Goal: Find specific page/section: Find specific page/section

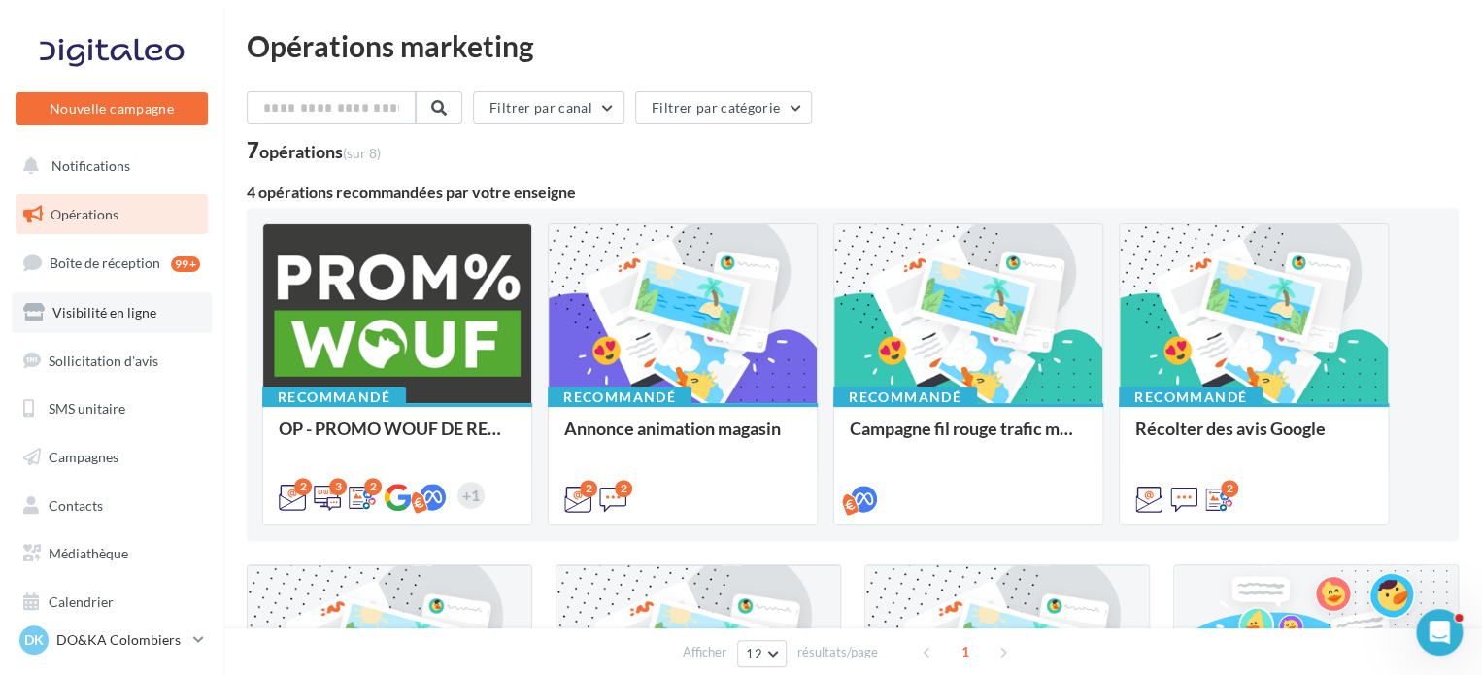
click at [131, 323] on link "Visibilité en ligne" at bounding box center [112, 312] width 200 height 41
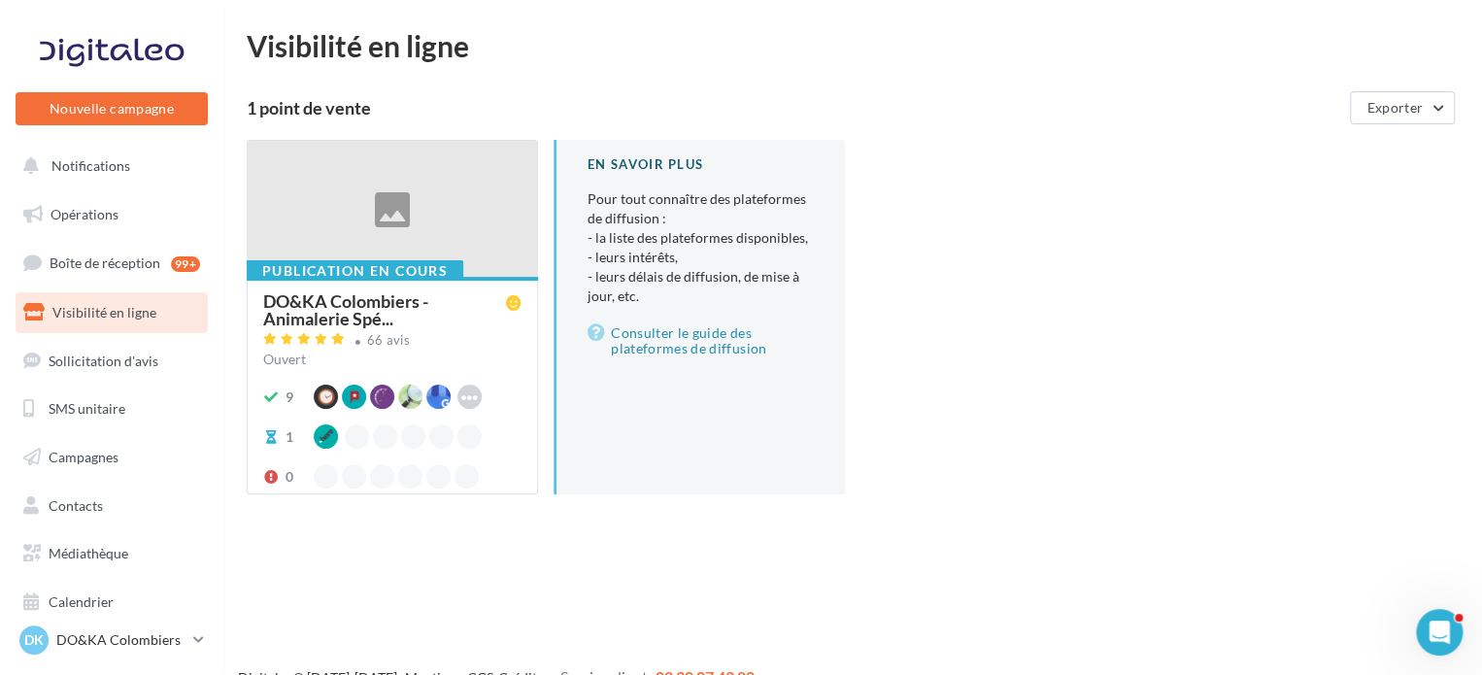
click at [482, 223] on div at bounding box center [392, 210] width 289 height 138
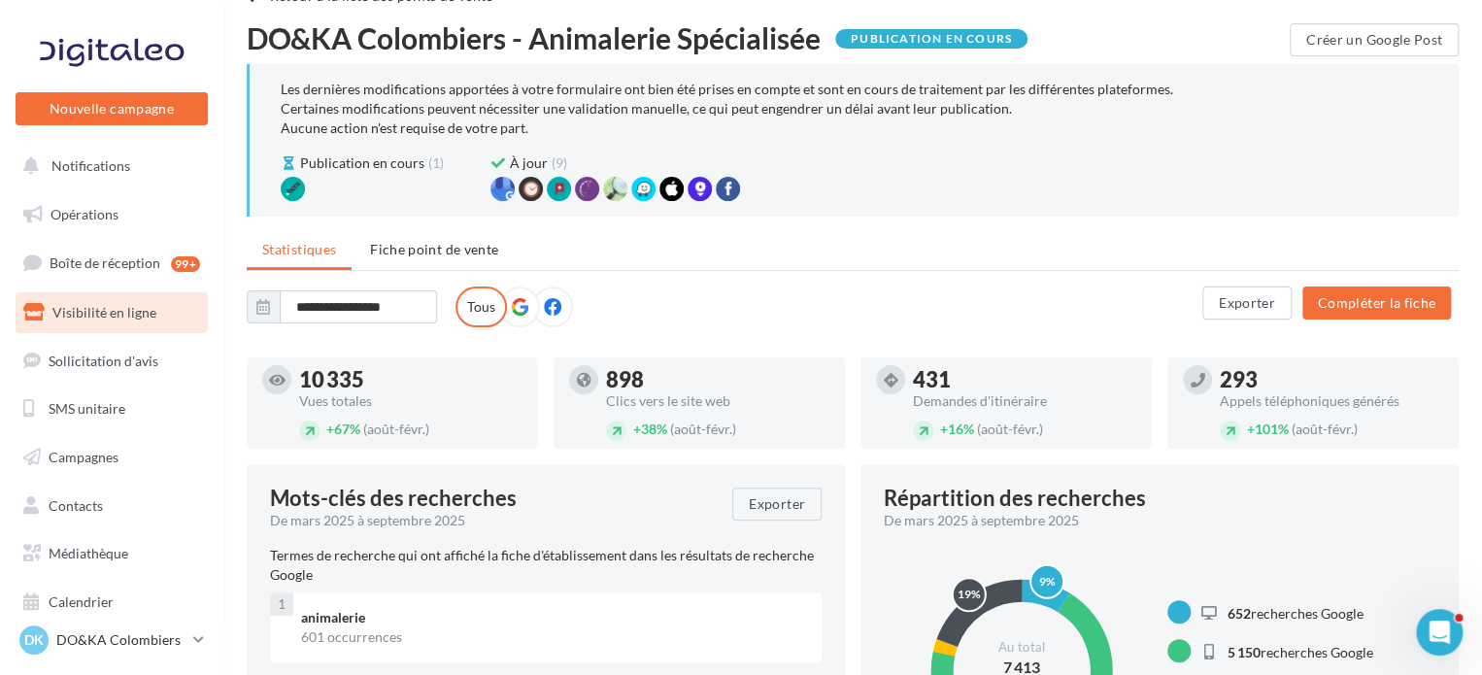
scroll to position [47, 0]
click at [364, 313] on input "**********" at bounding box center [358, 306] width 157 height 33
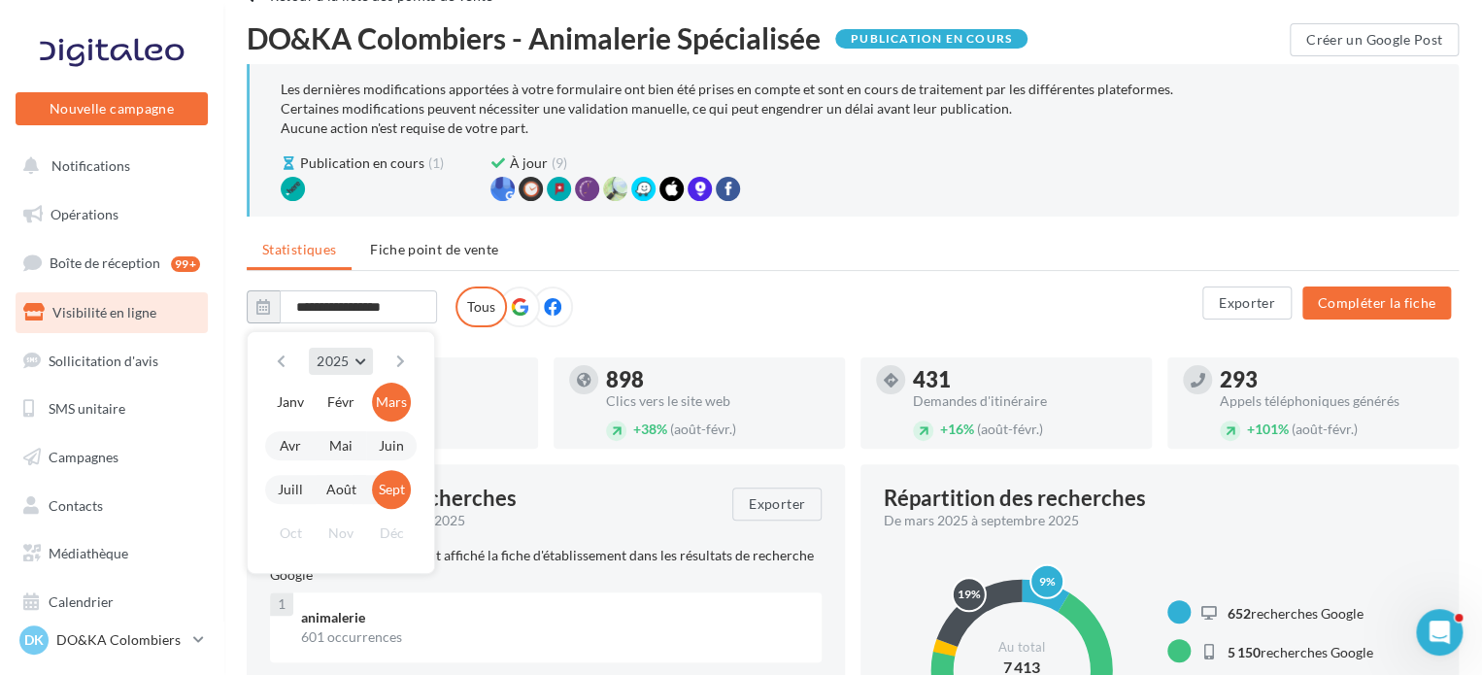
click at [358, 356] on button "2025" at bounding box center [340, 361] width 63 height 27
click at [315, 395] on button "2024" at bounding box center [305, 408] width 136 height 35
click at [344, 527] on button "Nov" at bounding box center [341, 533] width 39 height 39
click at [342, 527] on button "Nov" at bounding box center [341, 533] width 39 height 39
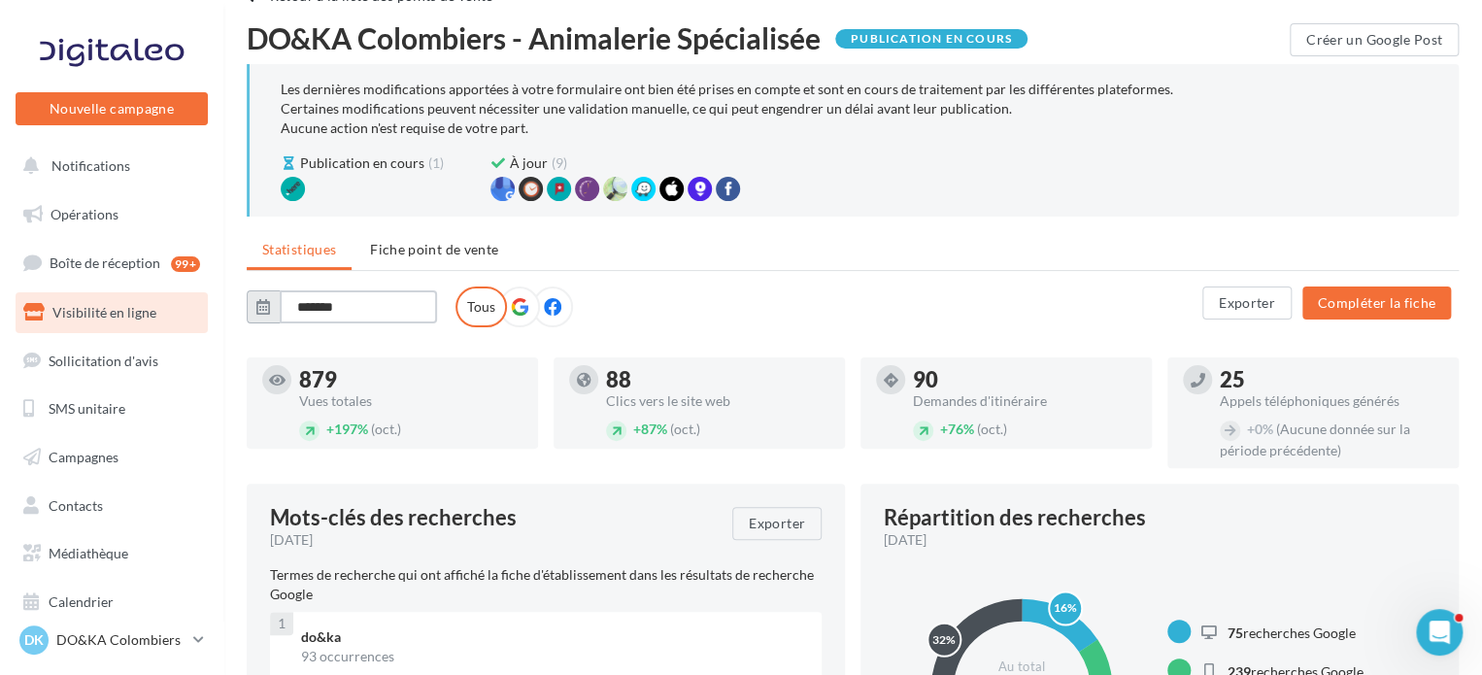
click at [359, 309] on input "*******" at bounding box center [358, 306] width 157 height 33
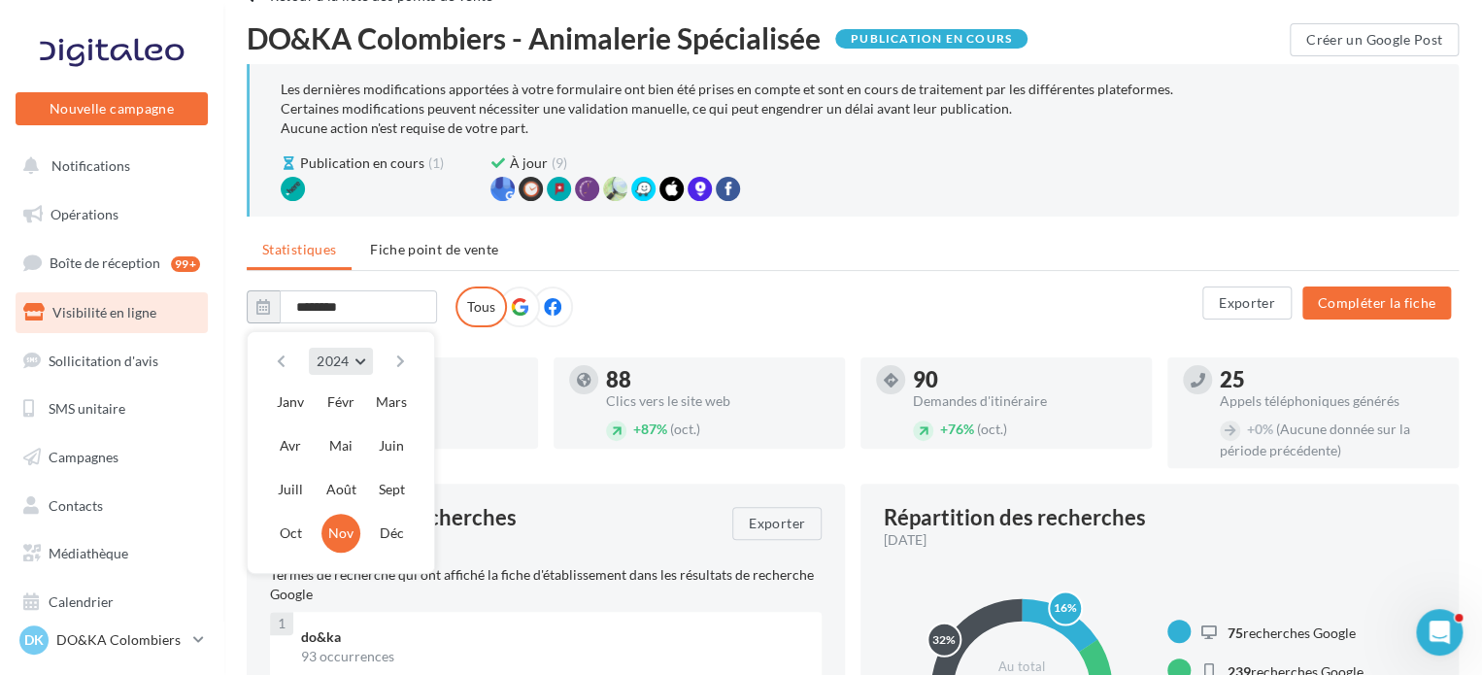
click at [365, 361] on button "2024" at bounding box center [340, 361] width 63 height 27
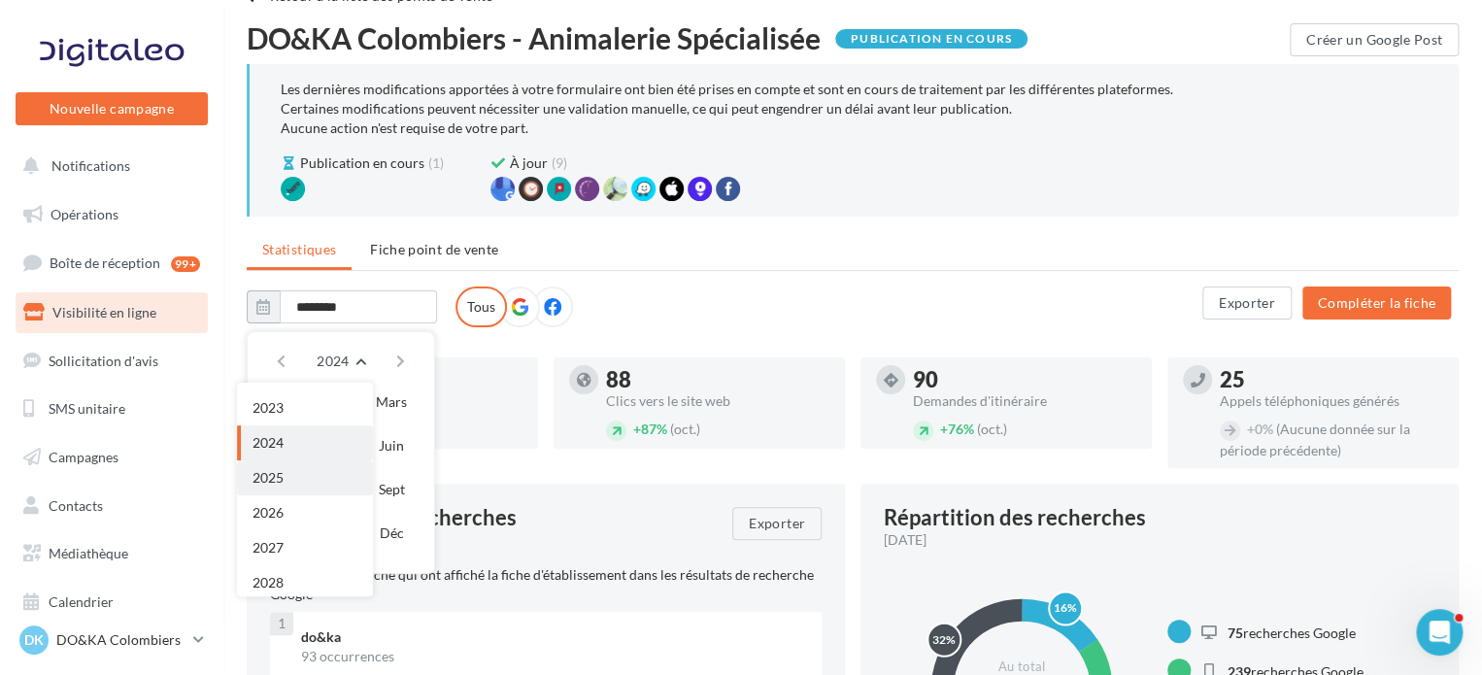
click at [311, 471] on button "2025" at bounding box center [305, 477] width 136 height 35
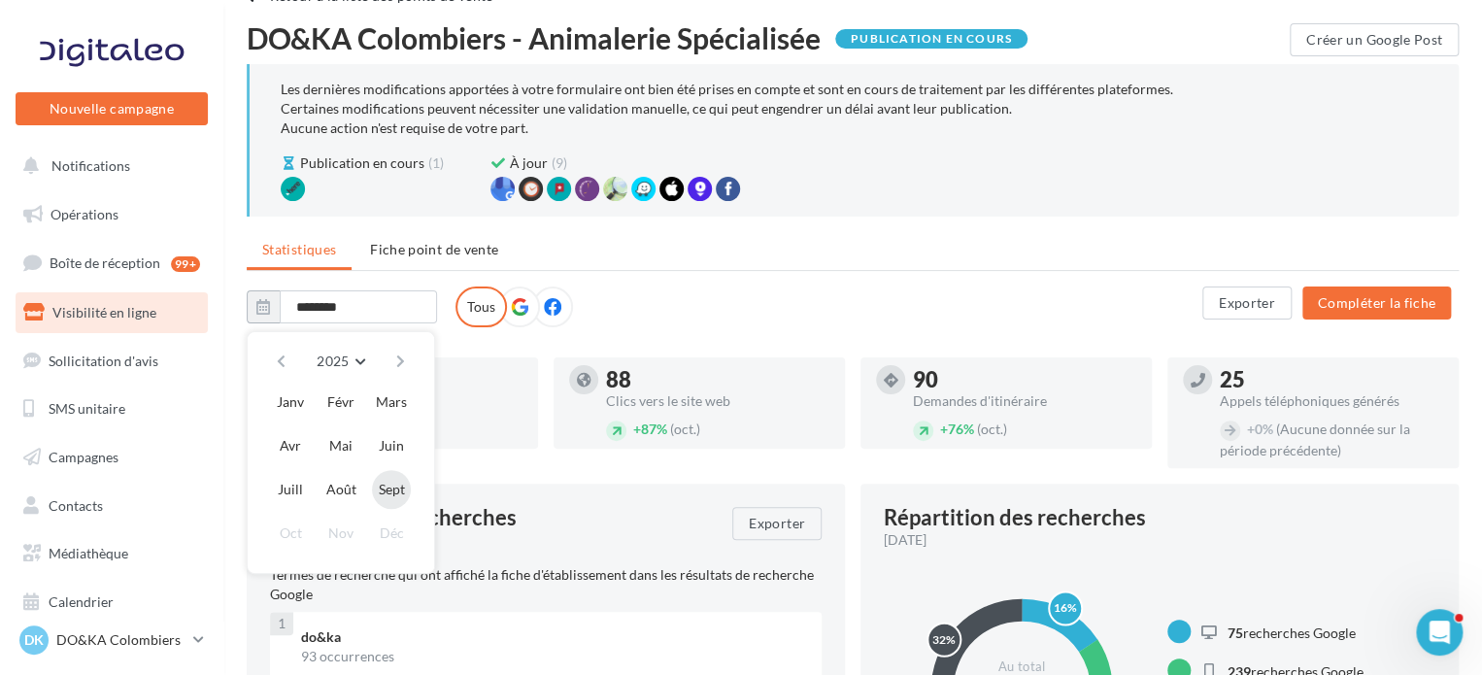
click at [387, 485] on button "Sept" at bounding box center [391, 489] width 39 height 39
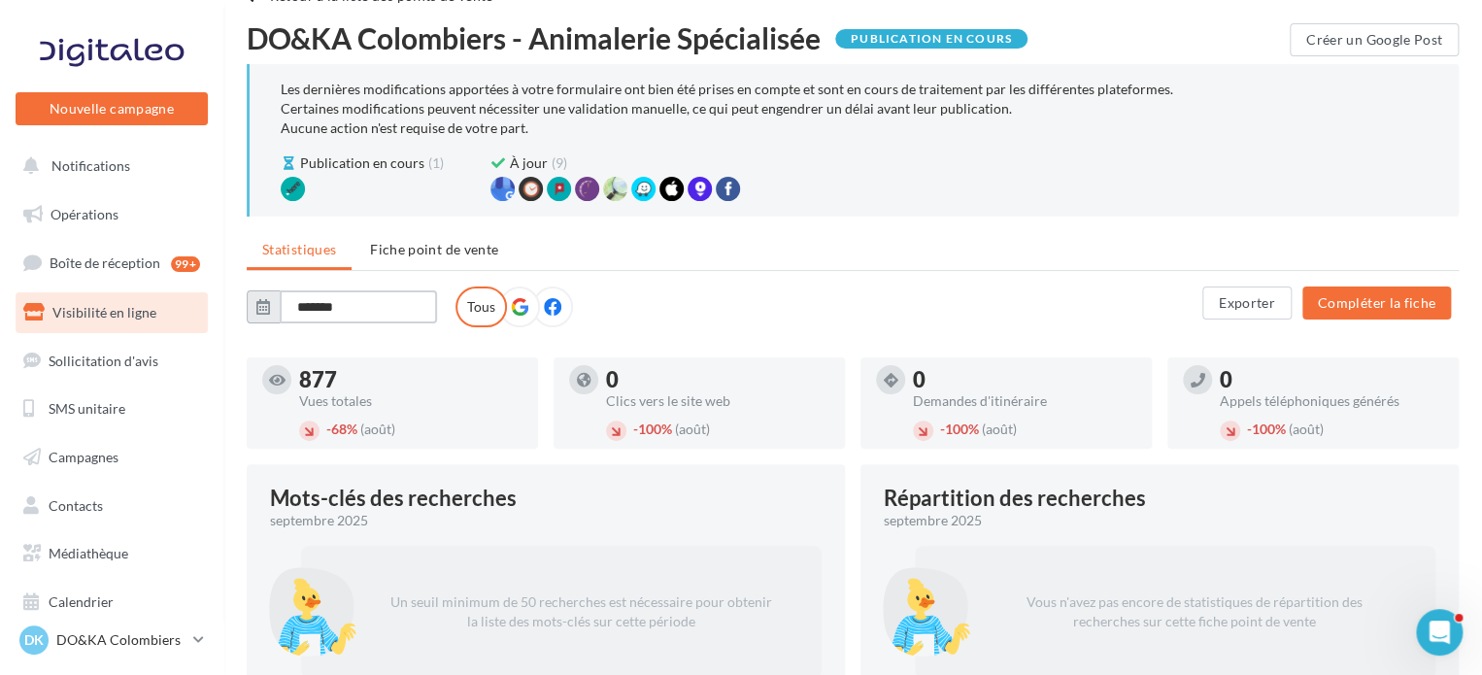
click at [347, 310] on input "*******" at bounding box center [358, 306] width 157 height 33
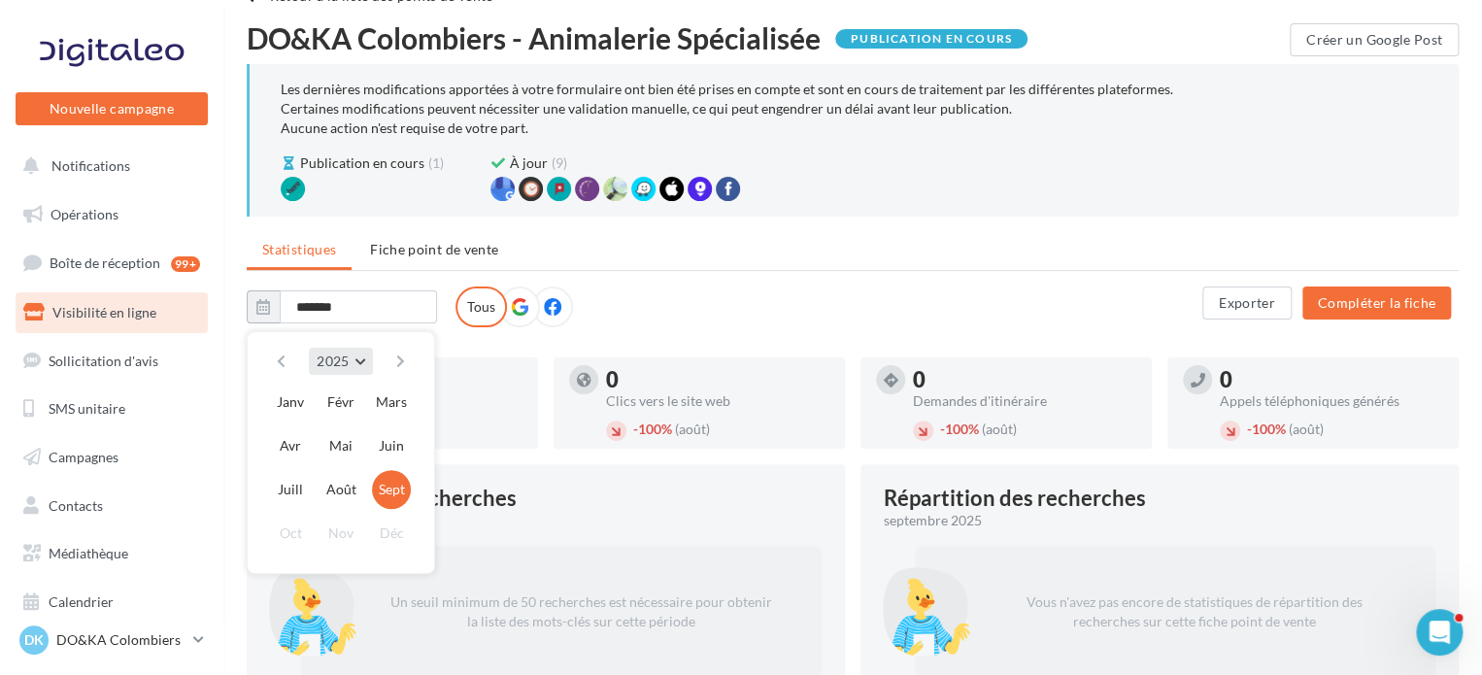
click at [351, 361] on button "2025" at bounding box center [340, 361] width 63 height 27
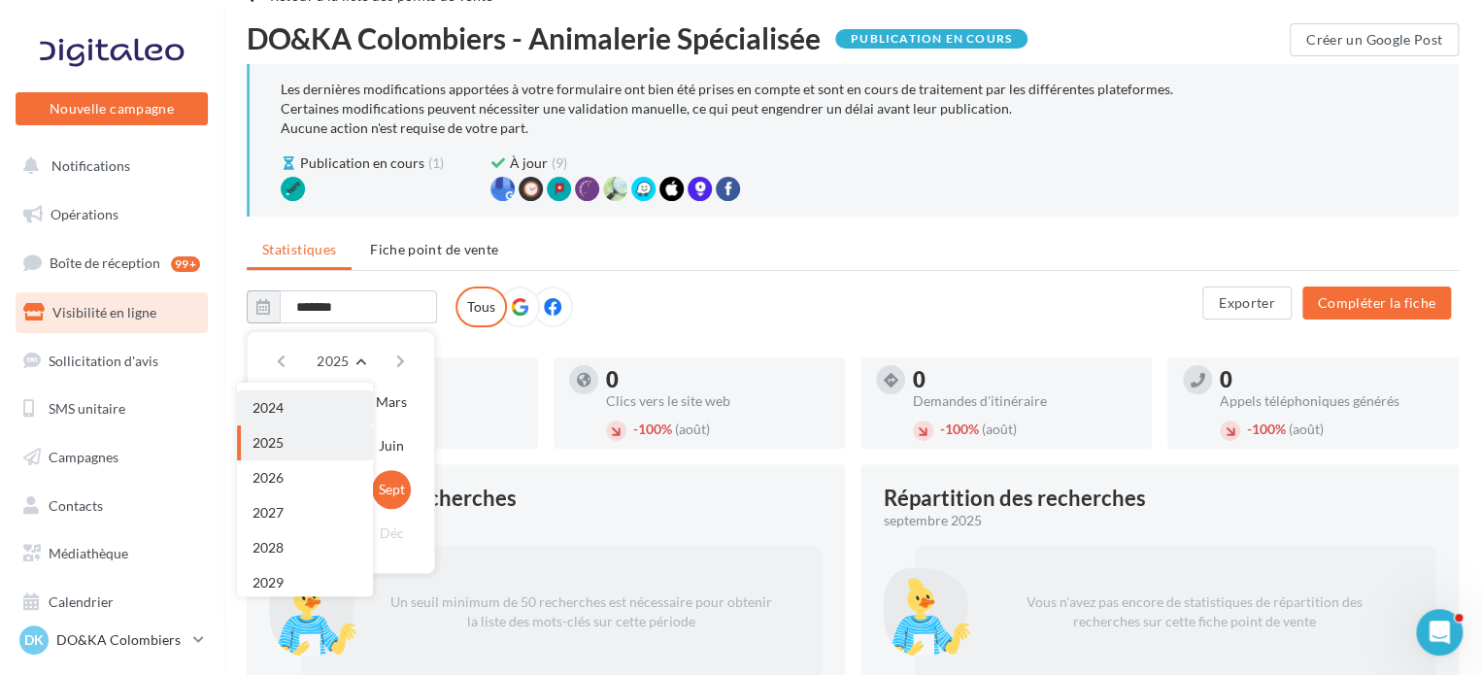
click at [328, 399] on button "2024" at bounding box center [305, 408] width 136 height 35
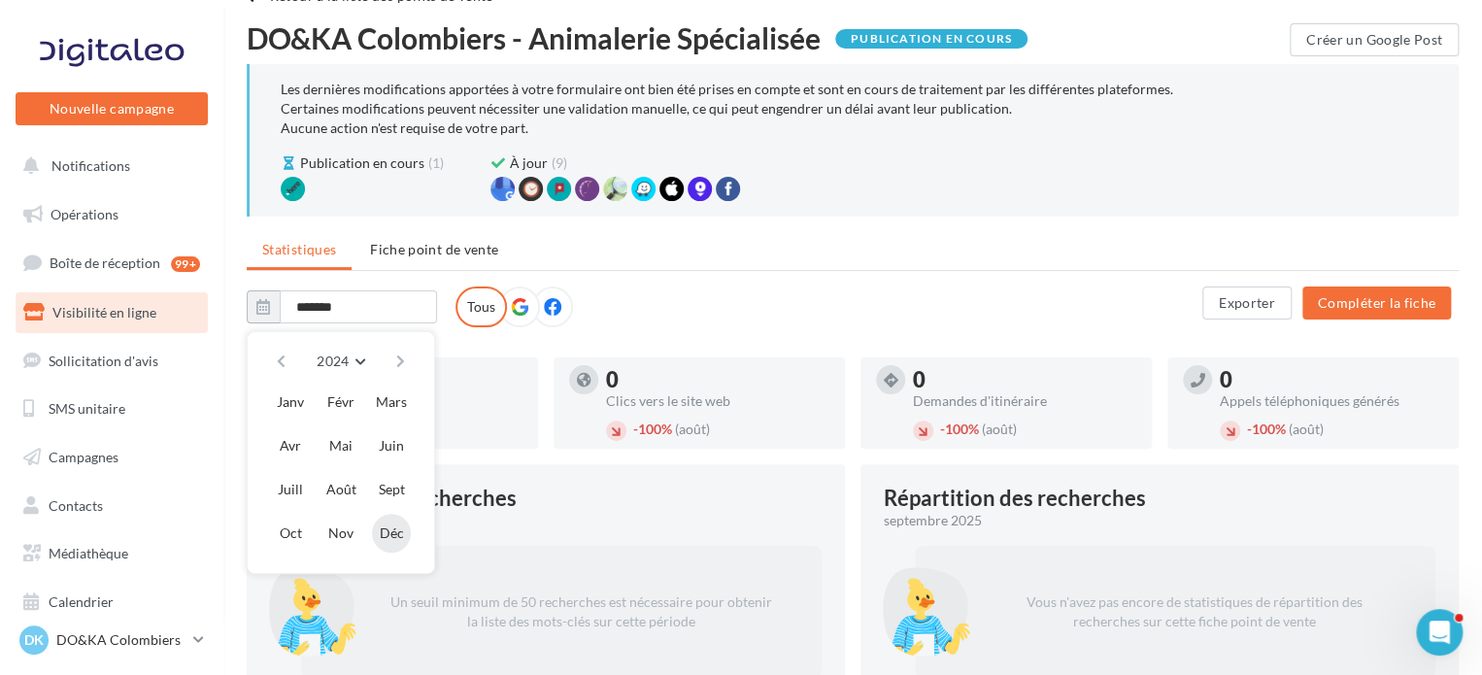
click at [381, 532] on button "Déc" at bounding box center [391, 533] width 39 height 39
click at [400, 360] on button "button" at bounding box center [400, 361] width 17 height 27
click at [392, 489] on button "Sept" at bounding box center [391, 489] width 39 height 39
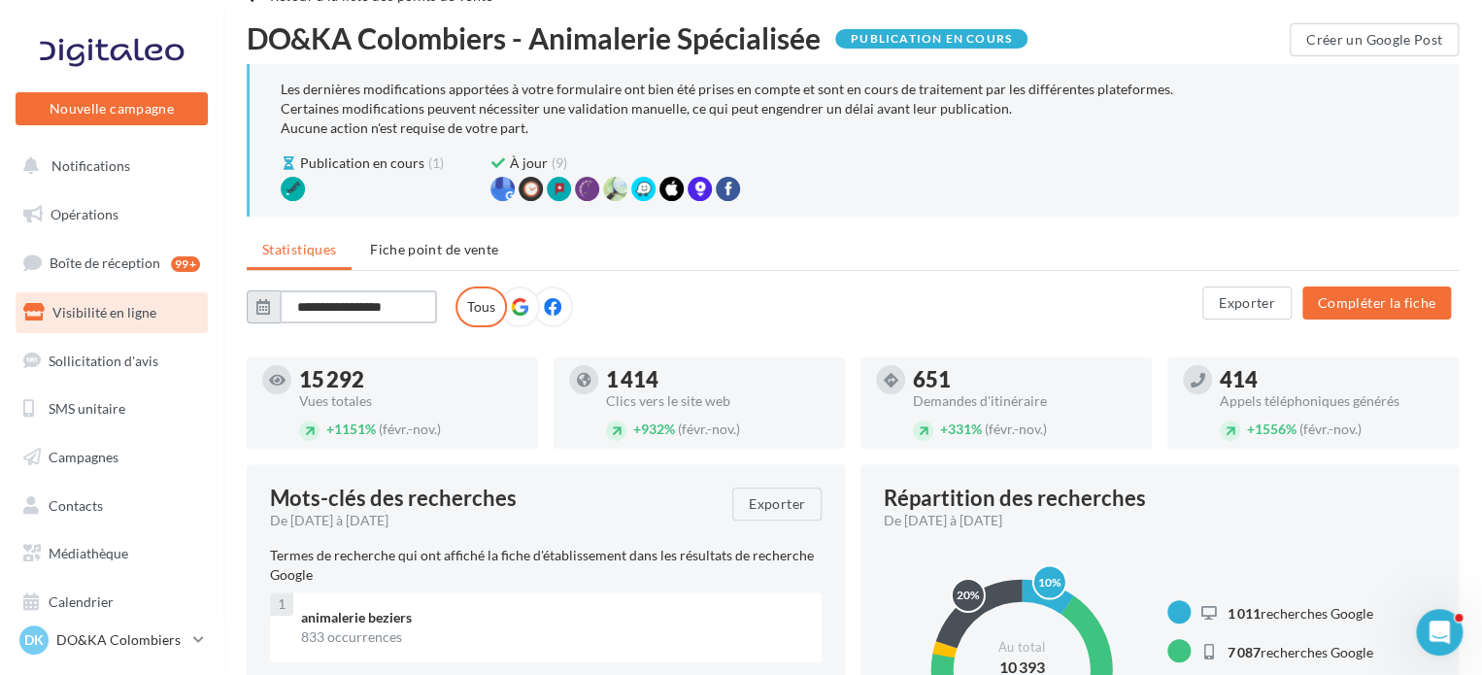
click at [312, 302] on input "**********" at bounding box center [358, 306] width 157 height 33
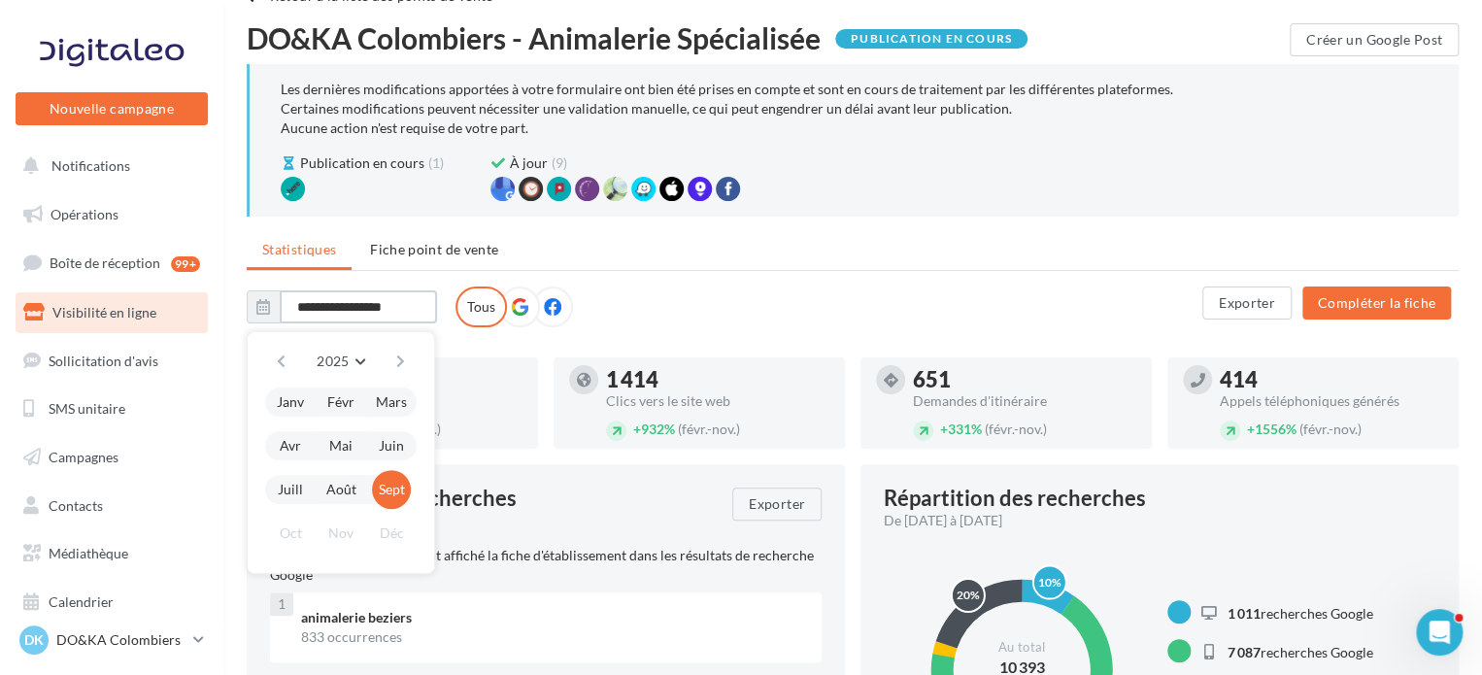
type input "**********"
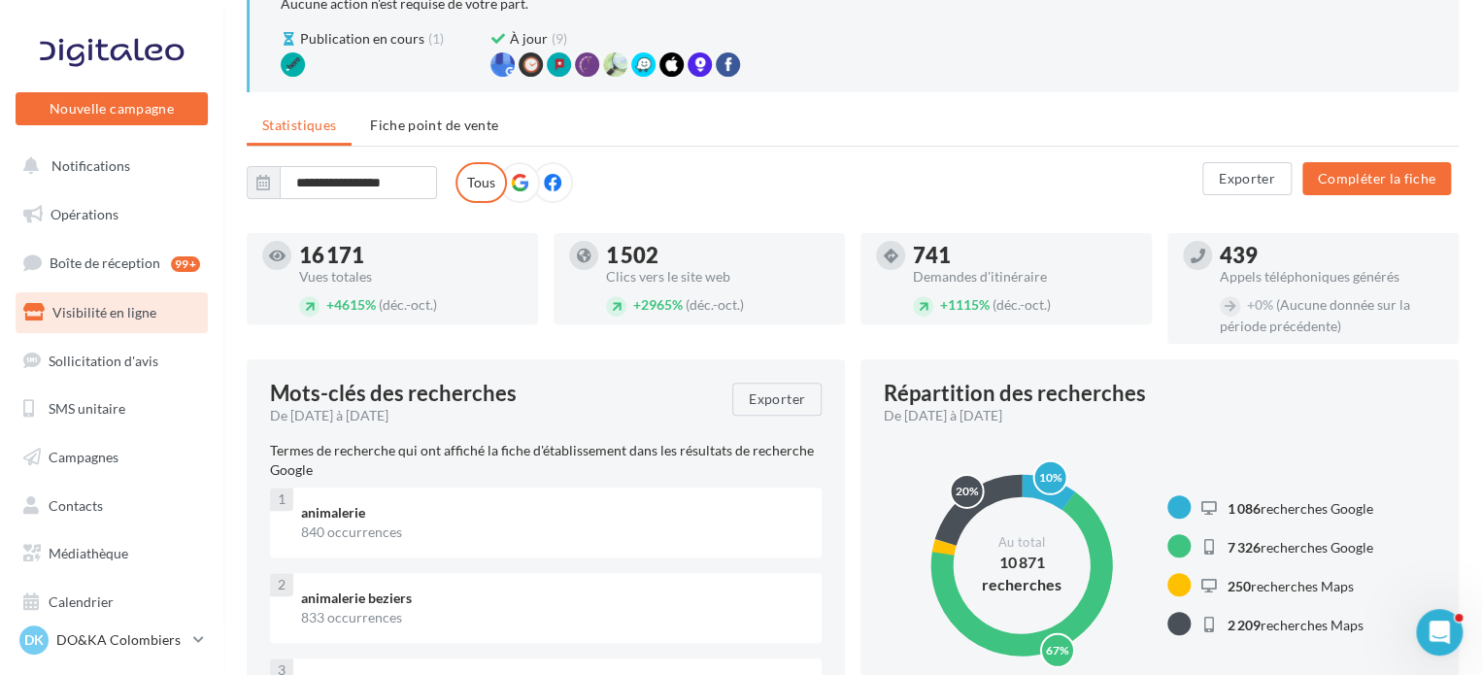
scroll to position [0, 0]
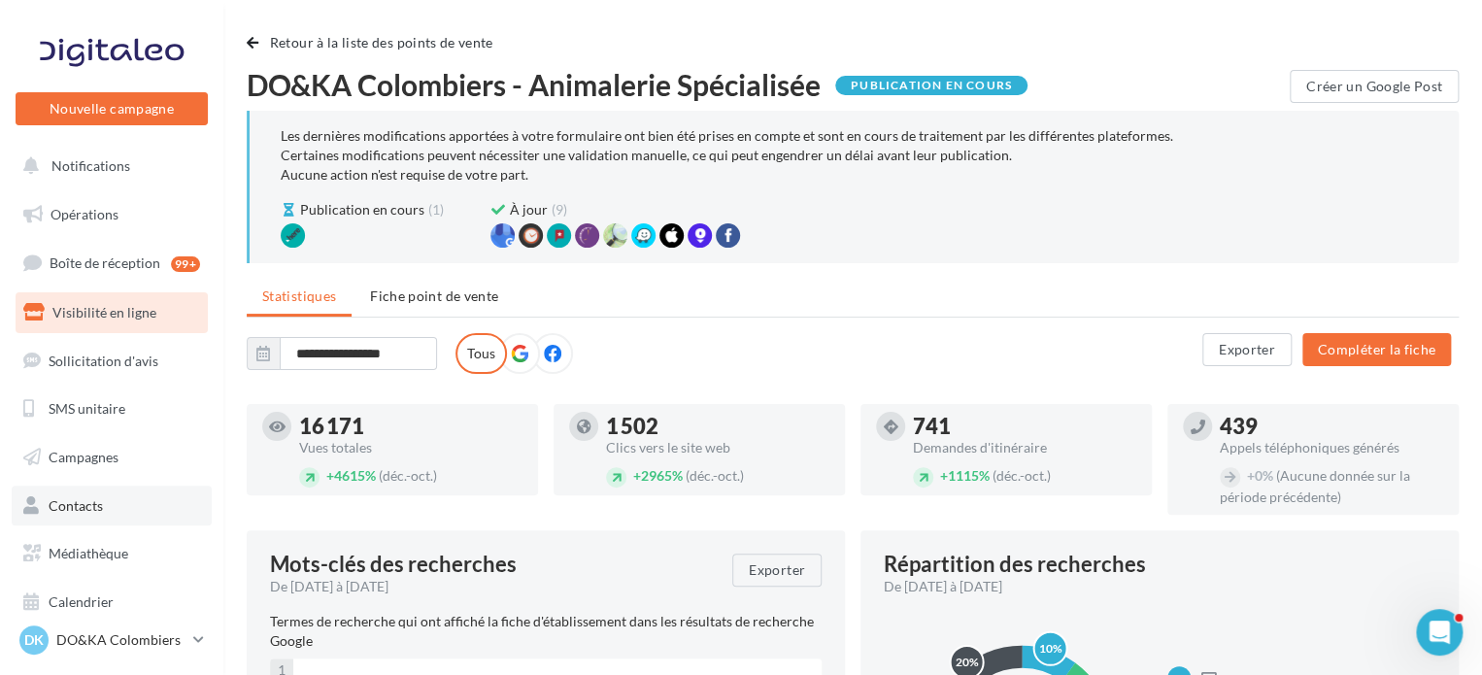
click at [109, 512] on link "Contacts" at bounding box center [112, 506] width 200 height 41
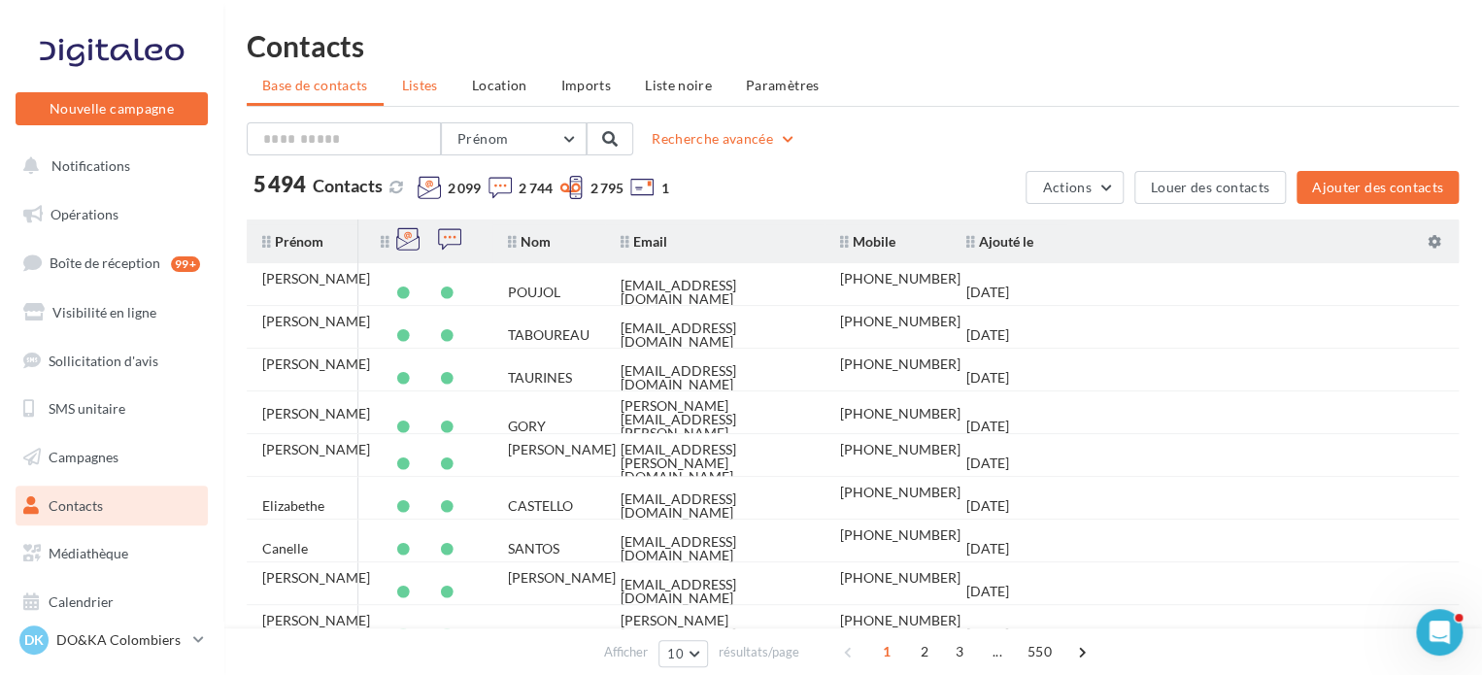
click at [421, 97] on li "Listes" at bounding box center [420, 85] width 67 height 35
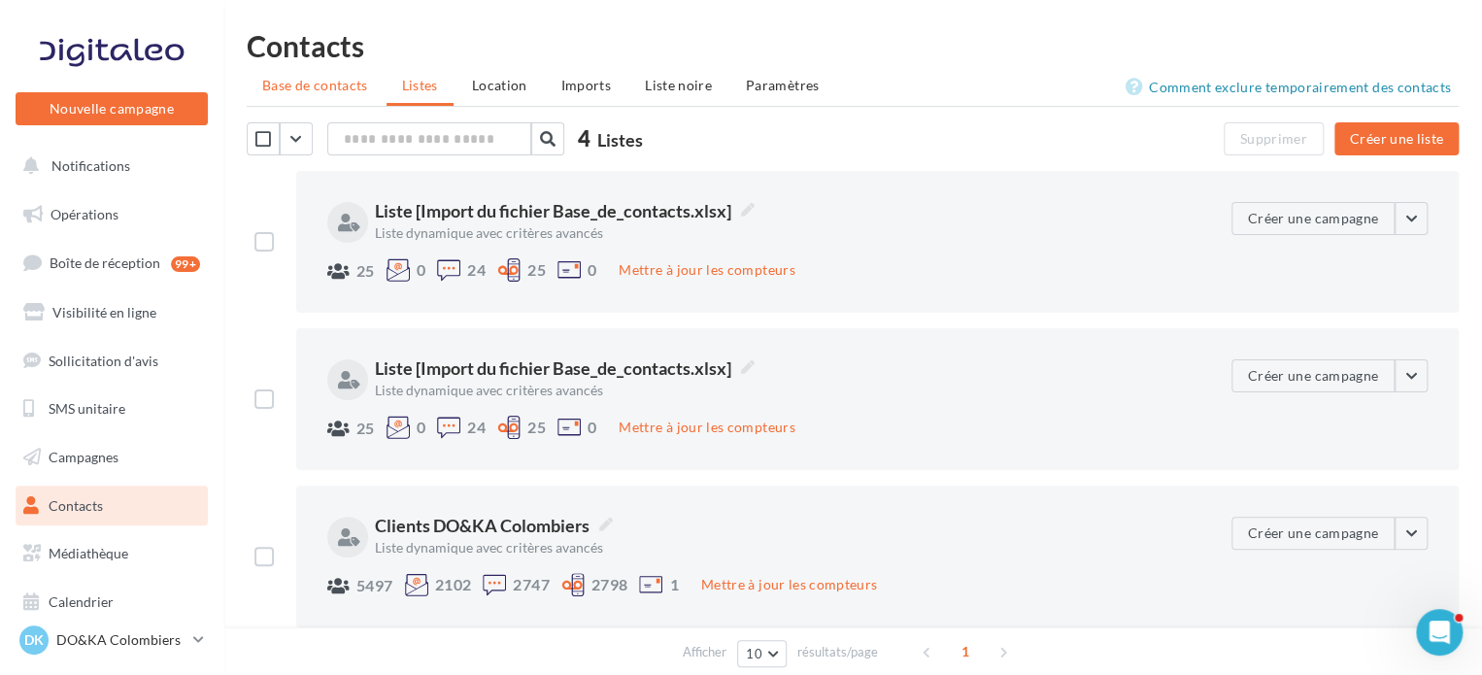
click at [307, 85] on span "Base de contacts" at bounding box center [315, 85] width 106 height 17
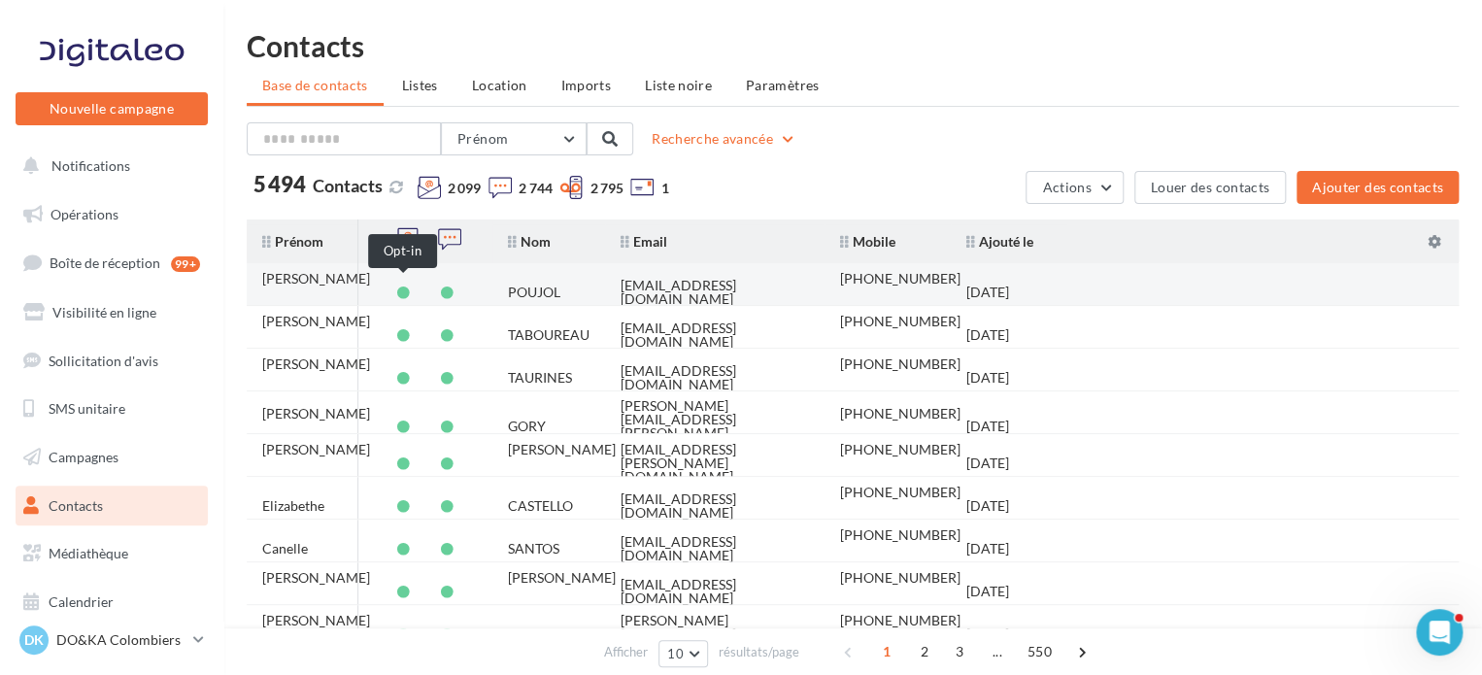
scroll to position [144, 0]
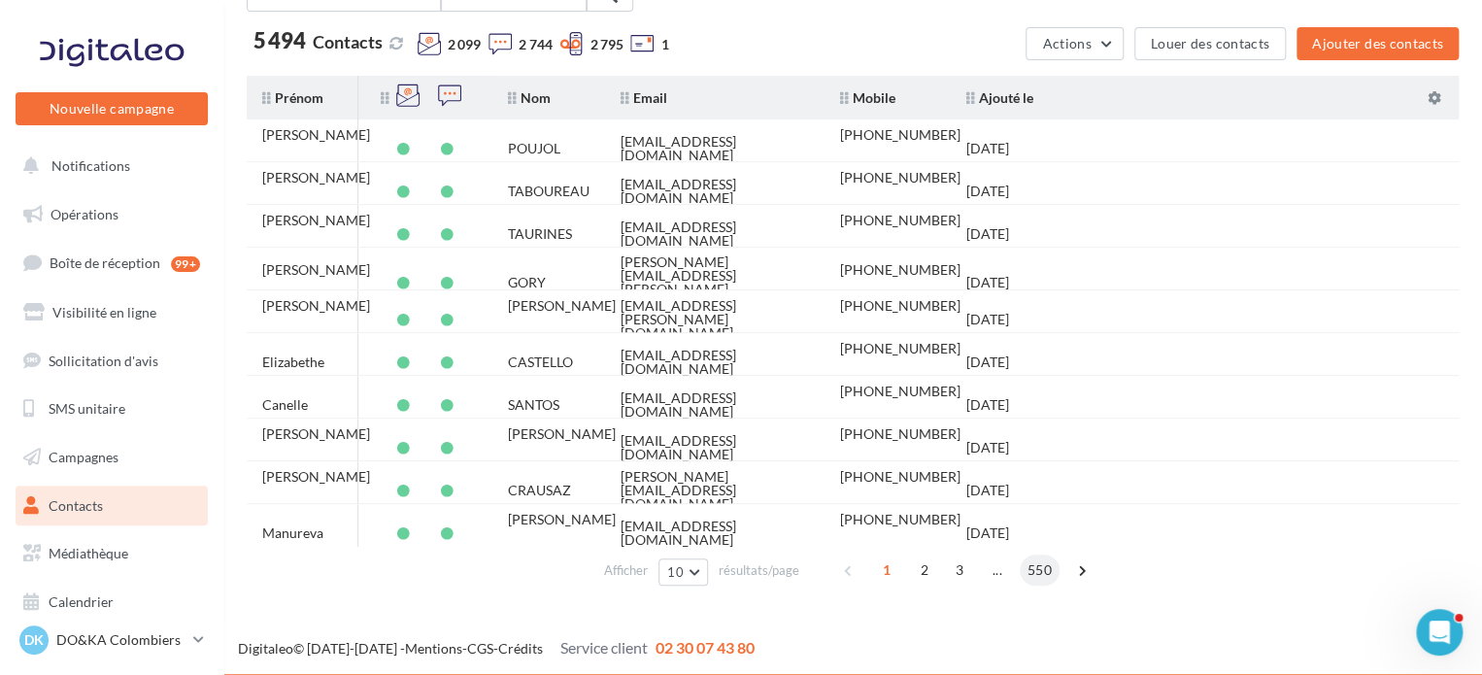
click at [1034, 563] on span "550" at bounding box center [1040, 570] width 40 height 31
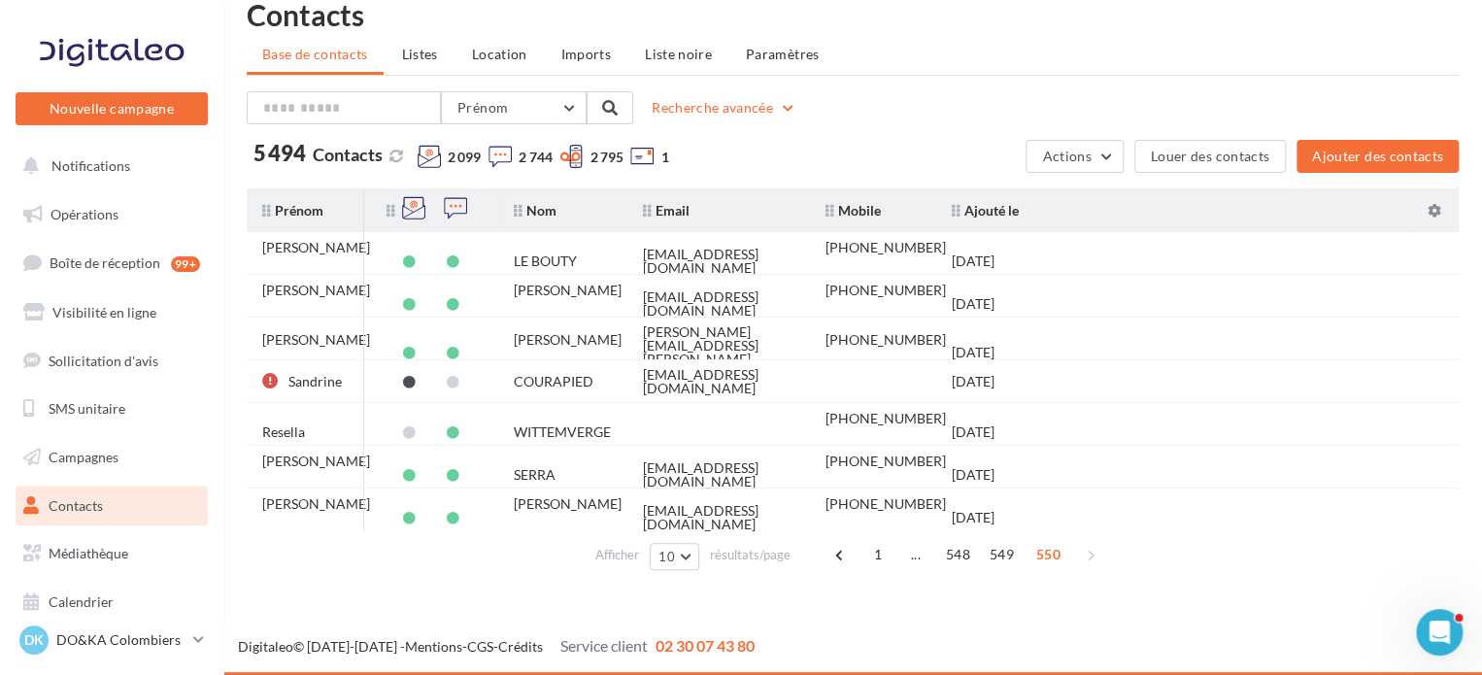
scroll to position [31, 0]
click at [913, 555] on span "..." at bounding box center [916, 554] width 31 height 31
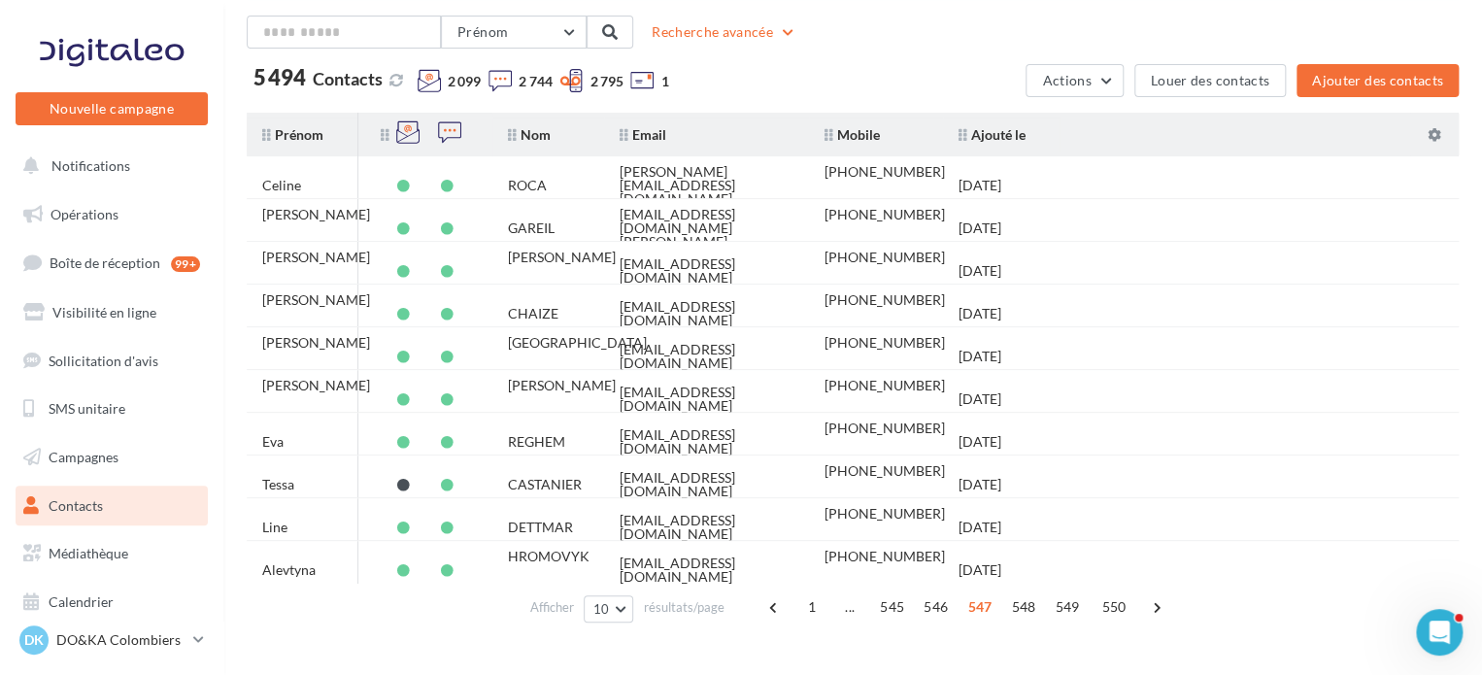
scroll to position [141, 0]
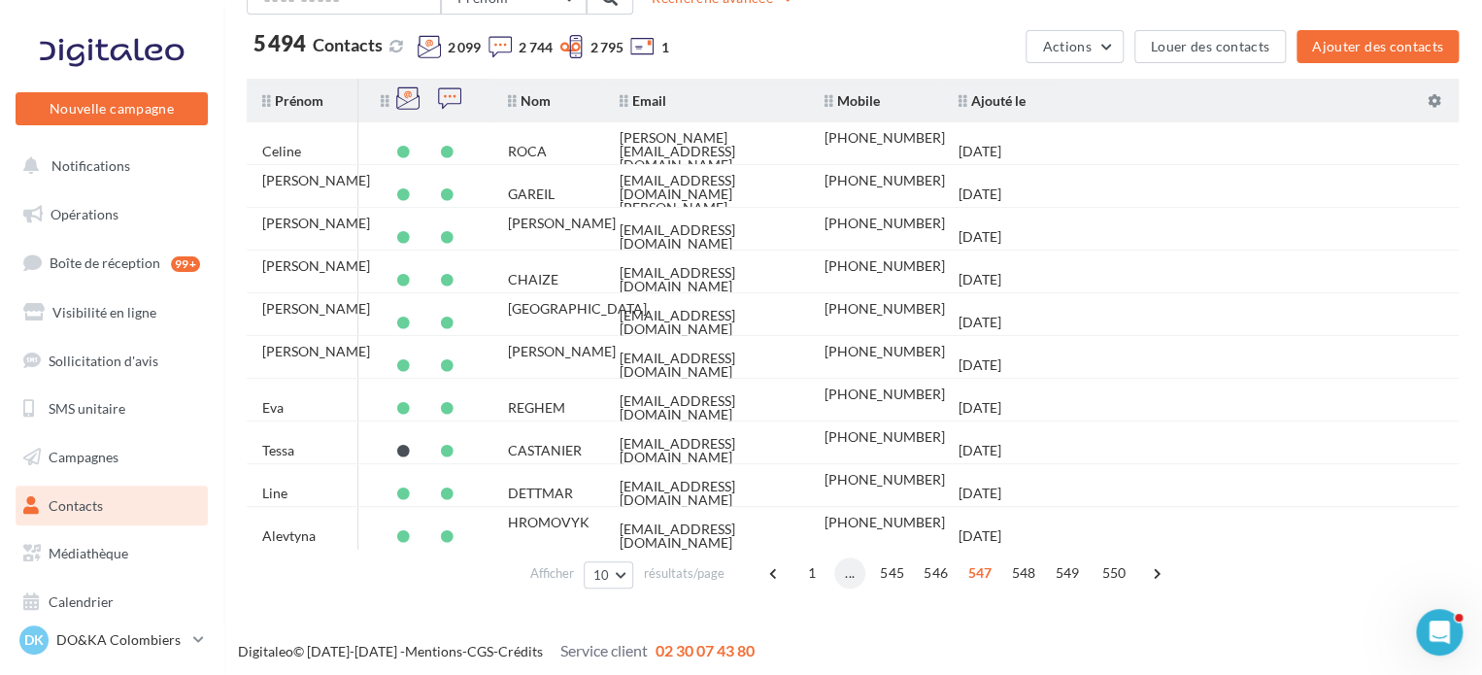
click at [854, 573] on span "..." at bounding box center [849, 573] width 31 height 31
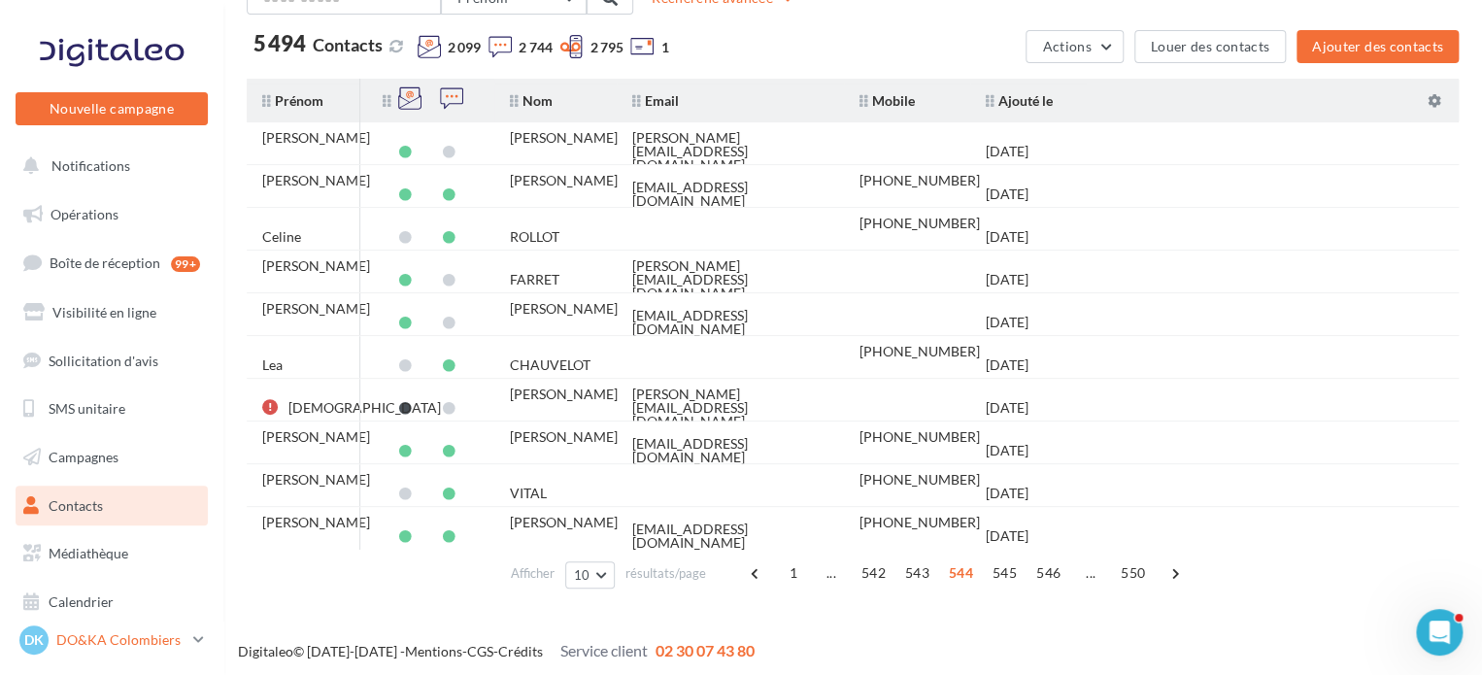
click at [163, 636] on p "DO&KA Colombiers" at bounding box center [120, 639] width 129 height 19
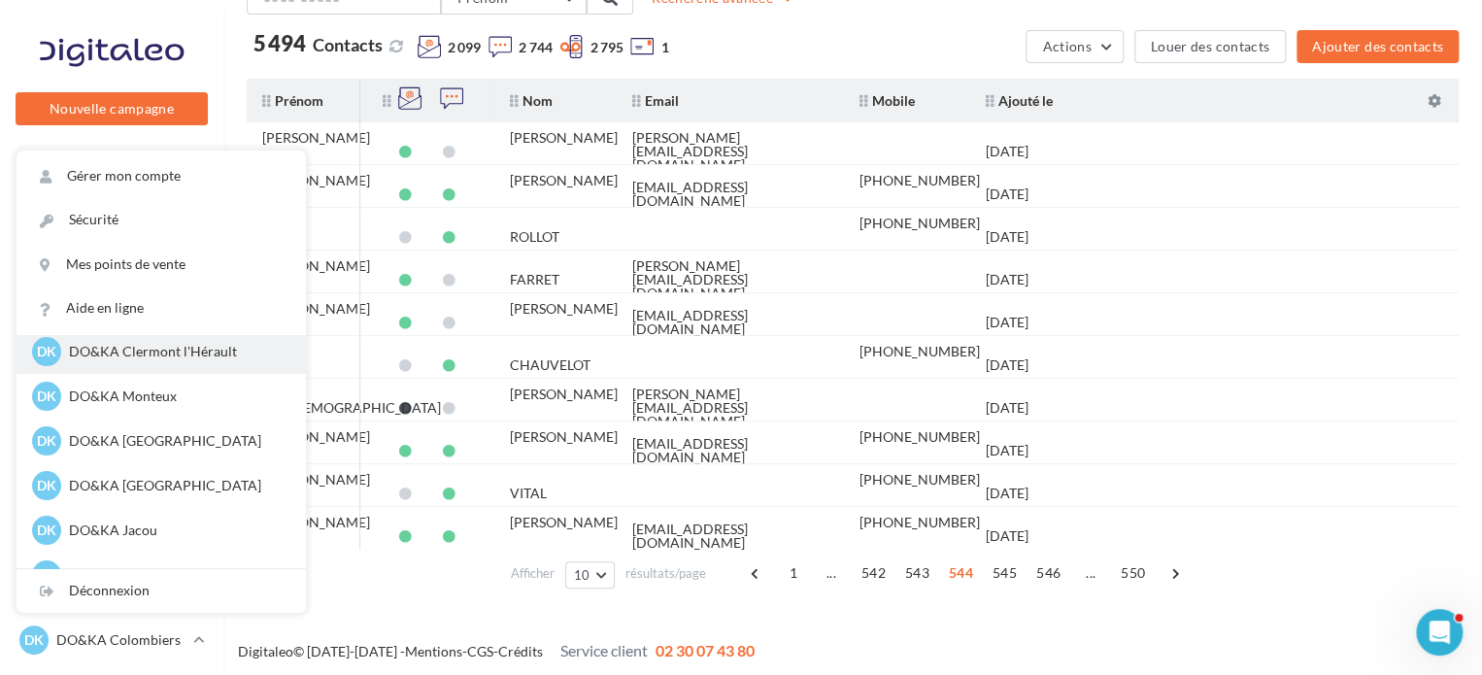
scroll to position [151, 0]
click at [187, 480] on p "DO&KA Bagnols-sur-Cèze" at bounding box center [176, 484] width 214 height 19
